Goal: Task Accomplishment & Management: Complete application form

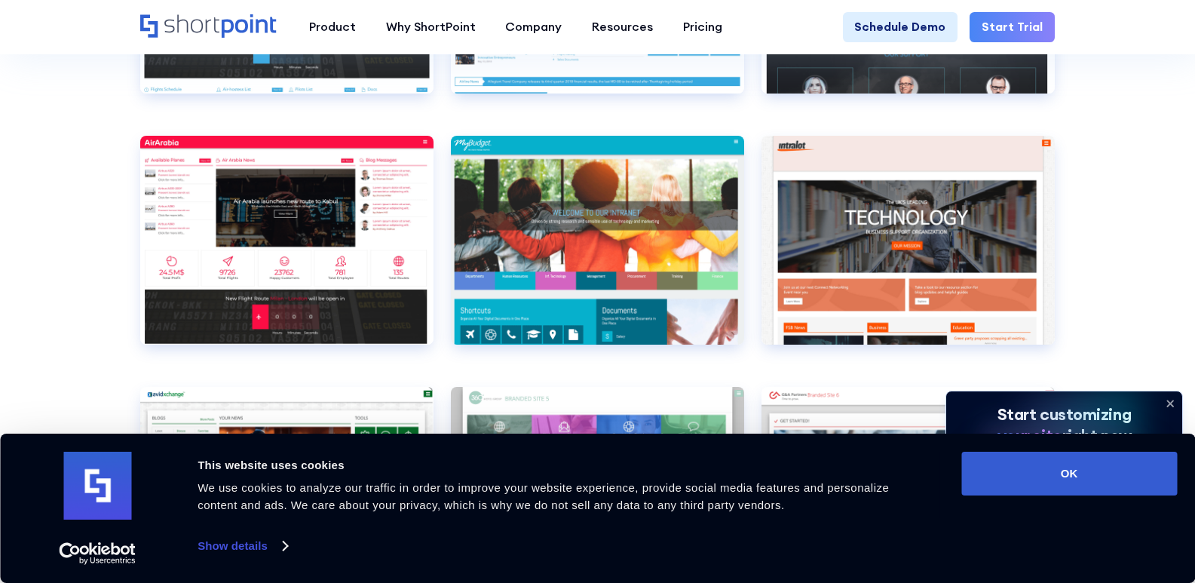
scroll to position [4619, 0]
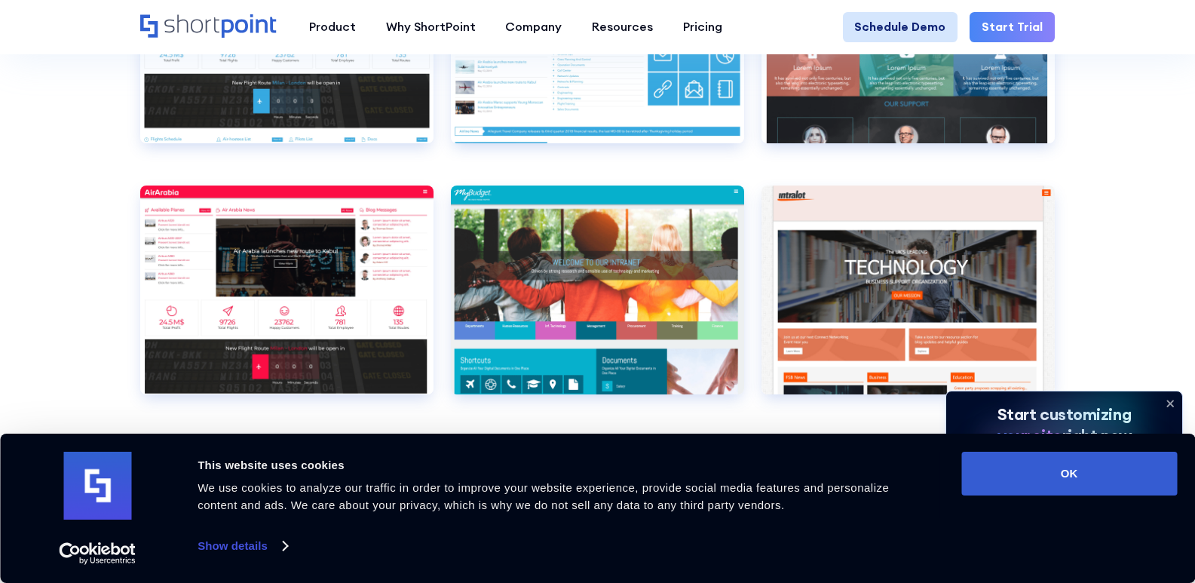
click at [889, 23] on link "Schedule Demo" at bounding box center [900, 27] width 115 height 30
click at [889, 24] on link "Schedule Demo" at bounding box center [900, 27] width 115 height 30
click at [934, 22] on link "Schedule Demo" at bounding box center [900, 27] width 115 height 30
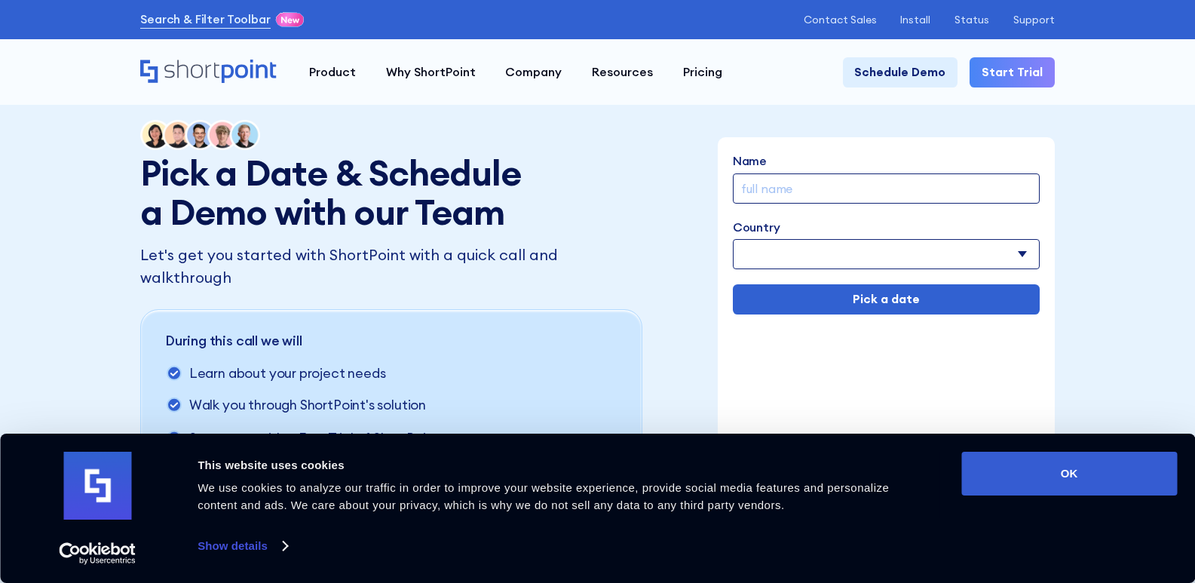
click at [841, 185] on input "Name" at bounding box center [886, 188] width 307 height 30
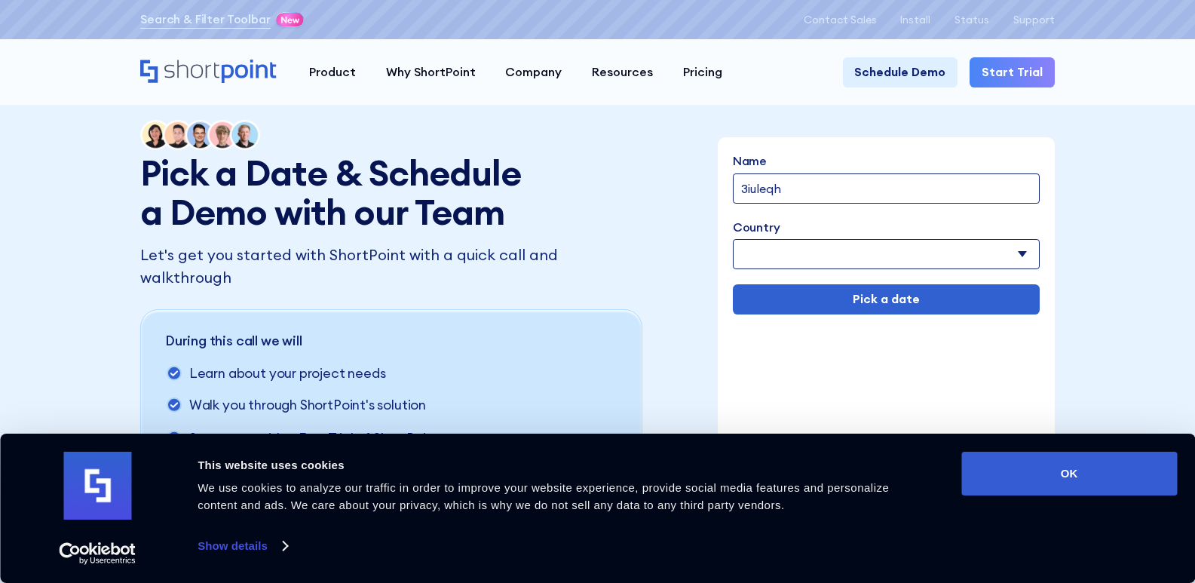
type input "3iuleqh"
click at [1021, 259] on select "[GEOGRAPHIC_DATA] [GEOGRAPHIC_DATA] [GEOGRAPHIC_DATA] [US_STATE] [GEOGRAPHIC_DA…" at bounding box center [886, 254] width 307 height 30
select select "[GEOGRAPHIC_DATA]"
click at [733, 241] on select "[GEOGRAPHIC_DATA] [GEOGRAPHIC_DATA] [GEOGRAPHIC_DATA] [US_STATE] [GEOGRAPHIC_DA…" at bounding box center [886, 254] width 307 height 30
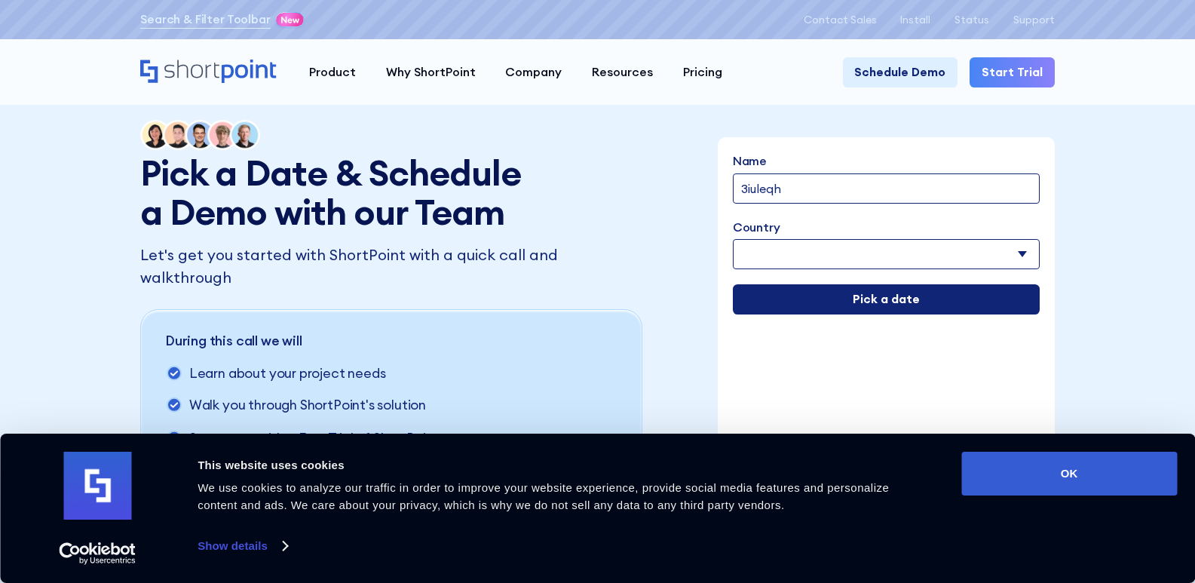
click at [905, 308] on input "Pick a date" at bounding box center [886, 299] width 307 height 30
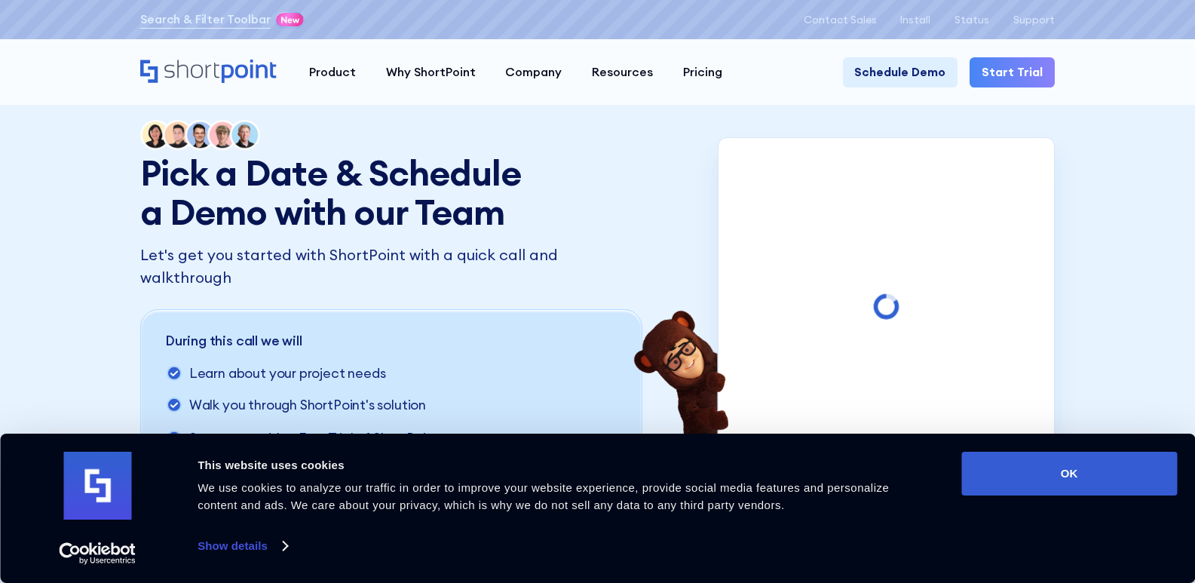
click at [1148, 447] on div "Consent Details [#IABV2SETTINGS#] About This website uses cookies We use cookie…" at bounding box center [597, 507] width 1195 height 149
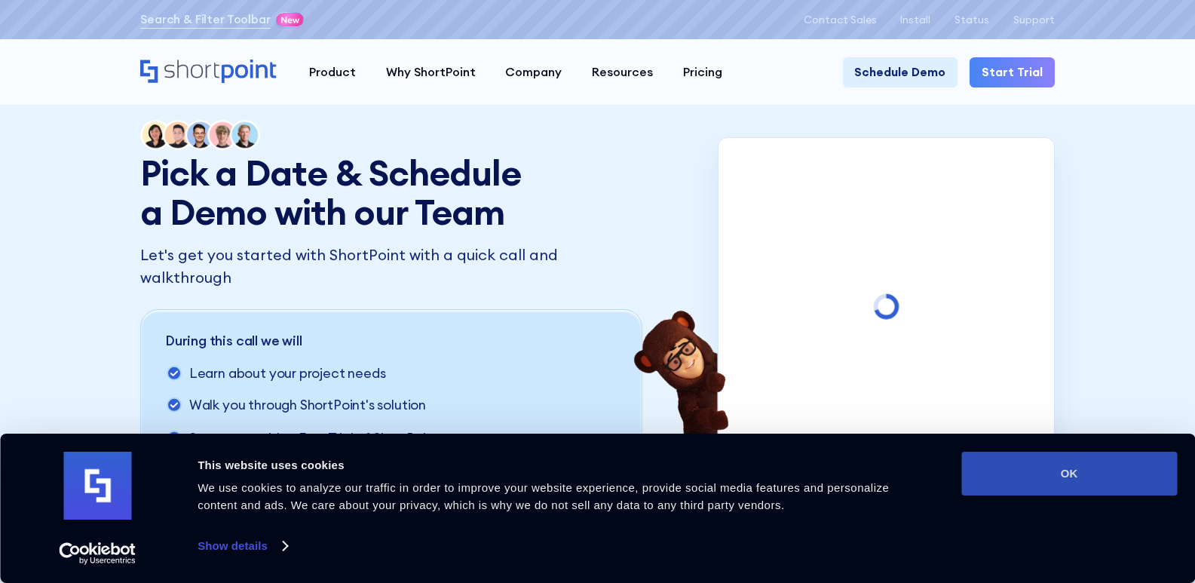
click at [1138, 461] on button "OK" at bounding box center [1069, 474] width 216 height 44
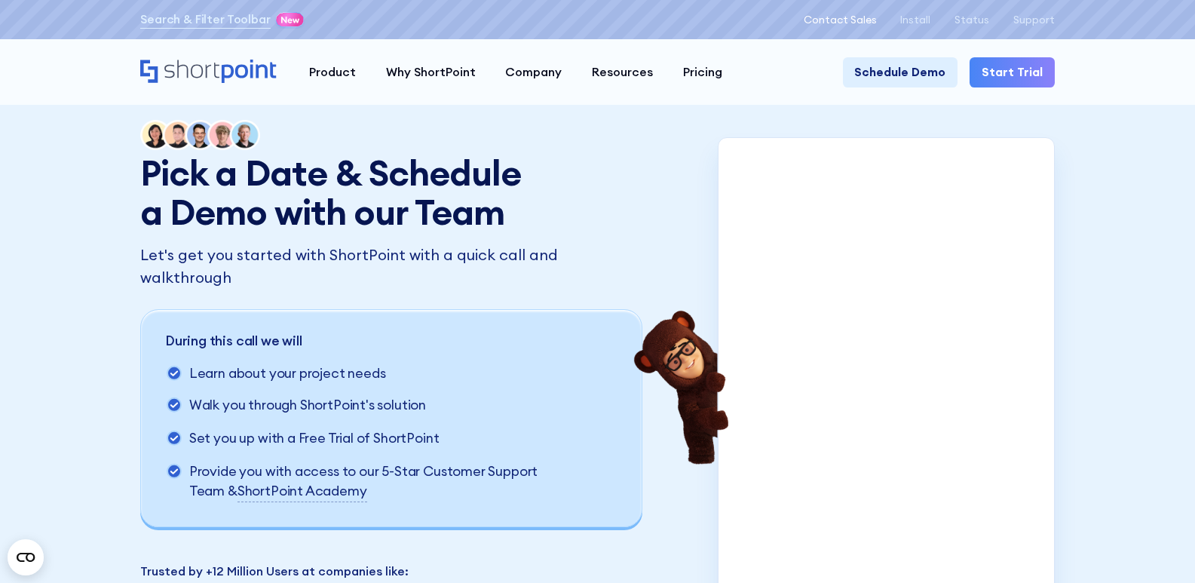
click at [869, 20] on p "Contact Sales" at bounding box center [840, 20] width 73 height 12
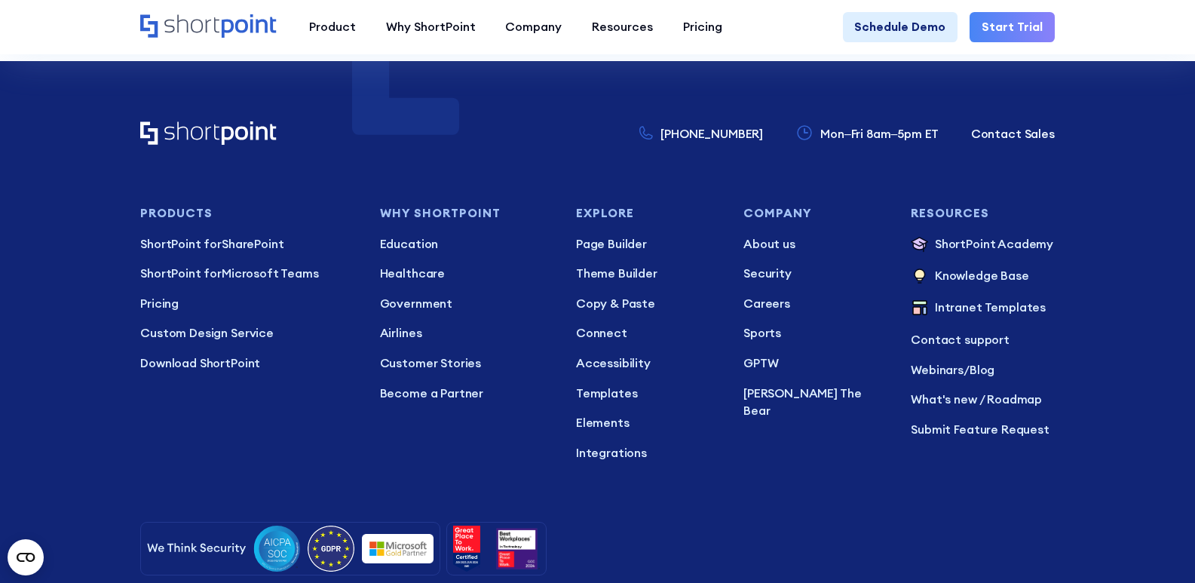
scroll to position [1265, 0]
click at [949, 441] on div "Resources ShortPoint Academy The Basics Beginner Exercises Knowledge Base Intra…" at bounding box center [983, 333] width 144 height 255
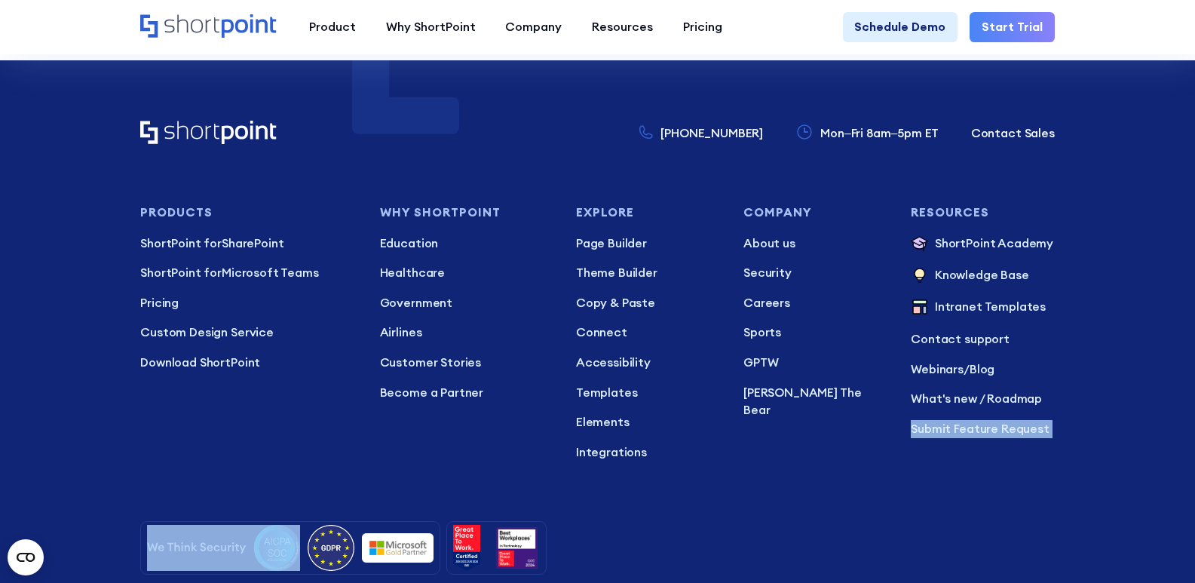
click at [949, 441] on div "Resources ShortPoint Academy The Basics Beginner Exercises Knowledge Base Intra…" at bounding box center [983, 333] width 144 height 255
click at [944, 429] on p "Submit Feature Request" at bounding box center [983, 429] width 144 height 18
